Goal: Task Accomplishment & Management: Manage account settings

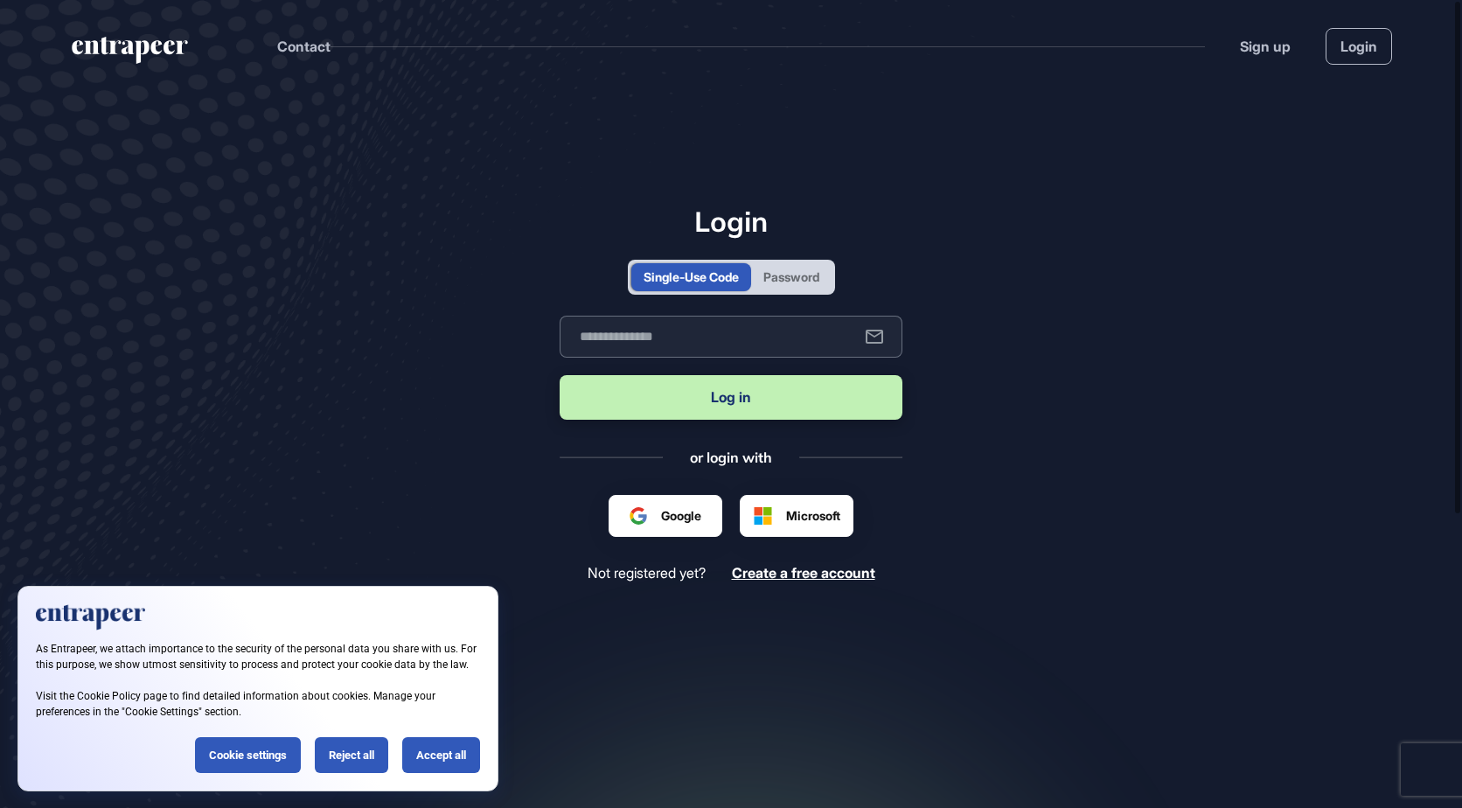
click at [653, 348] on input "text" at bounding box center [731, 337] width 343 height 42
click at [652, 339] on input "text" at bounding box center [731, 337] width 343 height 42
click at [438, 755] on div "Accept all" at bounding box center [441, 755] width 78 height 36
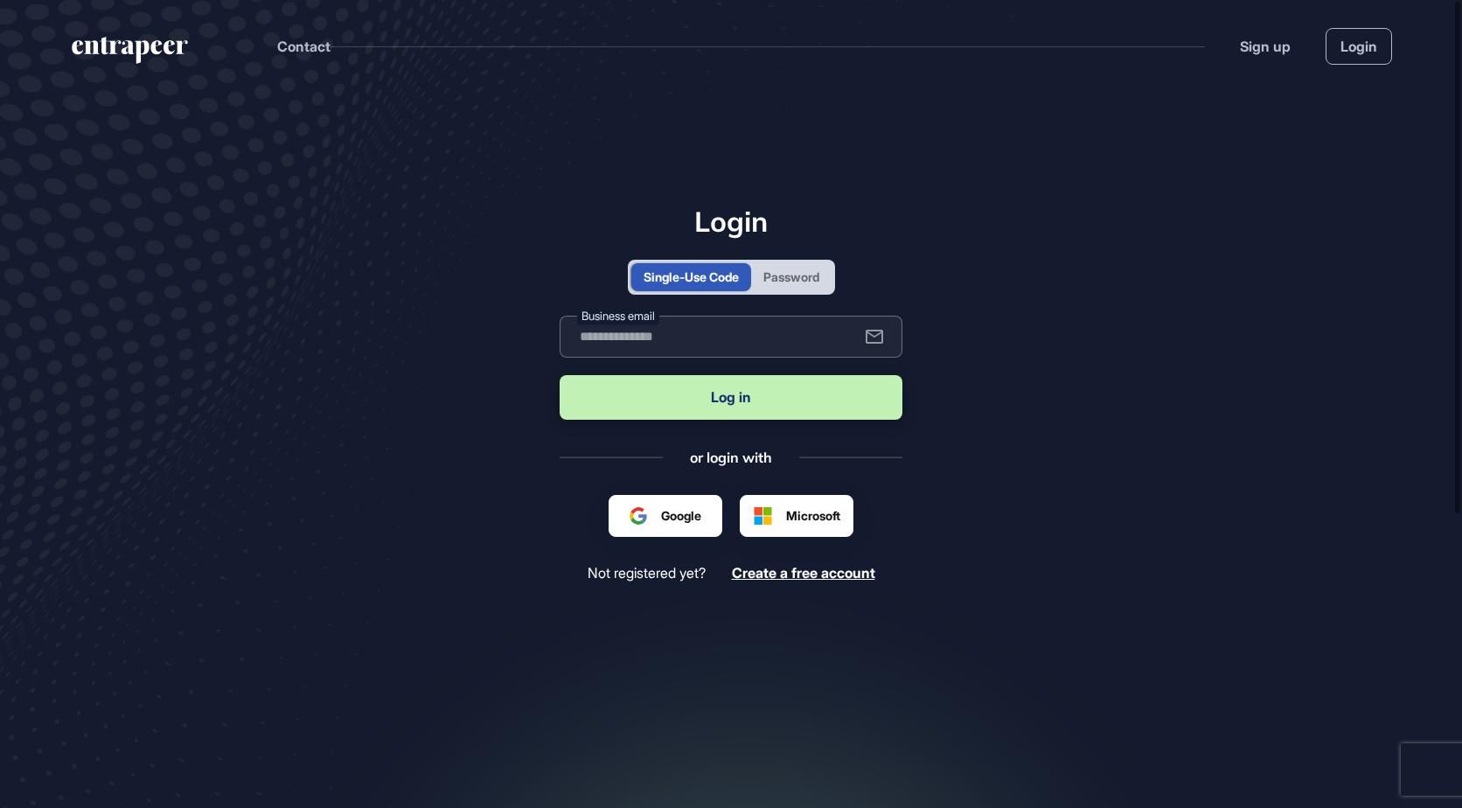
click at [629, 326] on input "text" at bounding box center [731, 337] width 343 height 42
type input "**********"
click at [560, 375] on button "Log in" at bounding box center [731, 397] width 343 height 45
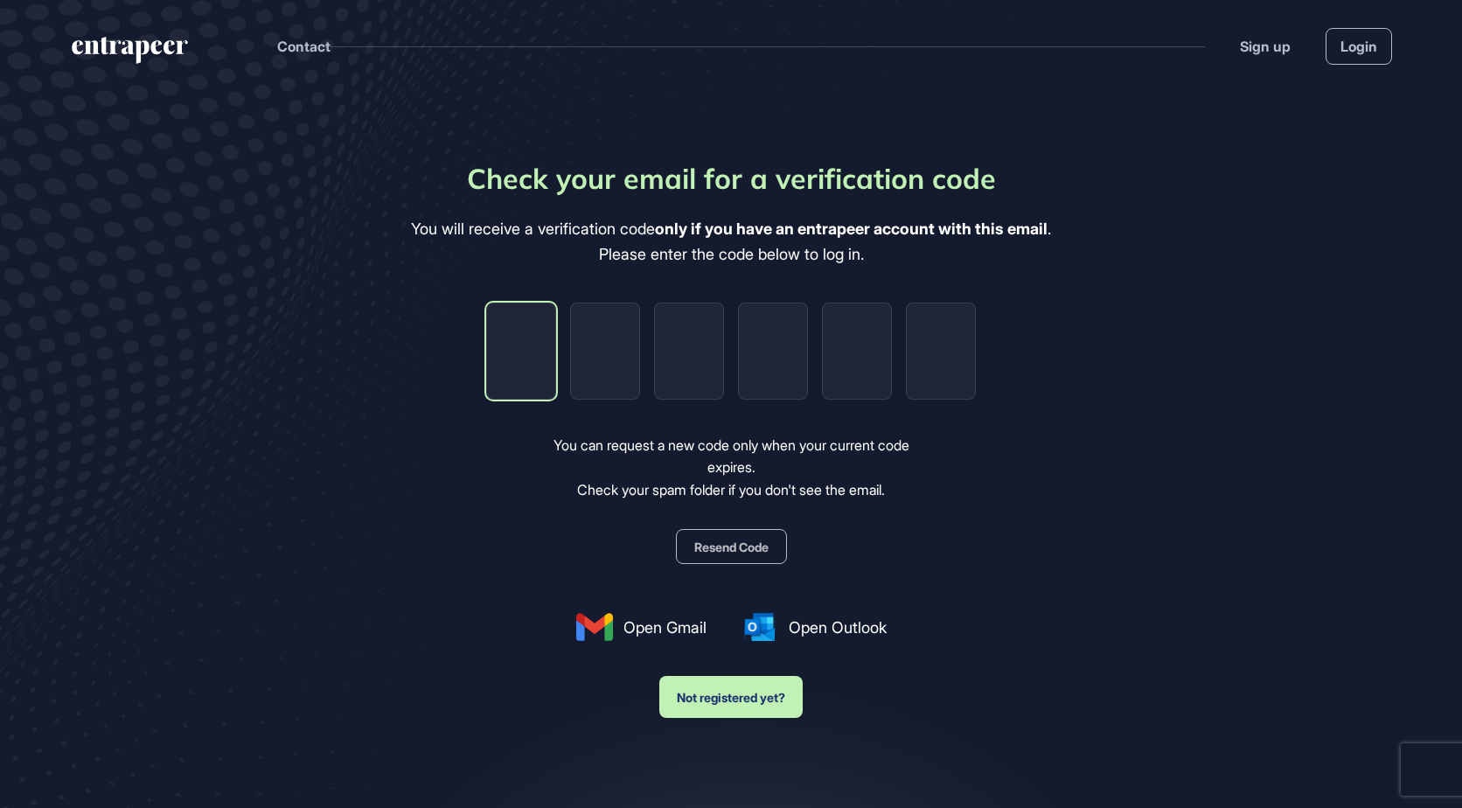
scroll to position [1, 1]
